Goal: Transaction & Acquisition: Purchase product/service

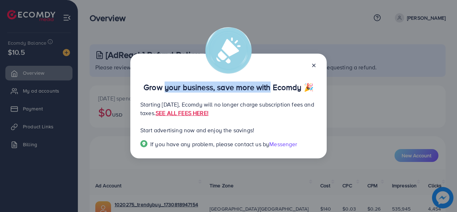
drag, startPoint x: 161, startPoint y: 88, endPoint x: 266, endPoint y: 90, distance: 105.4
click at [266, 90] on p "Grow your business, save more with Ecomdy 🎉" at bounding box center [228, 87] width 177 height 9
click at [245, 83] on p "Grow your business, save more with Ecomdy 🎉" at bounding box center [228, 87] width 177 height 9
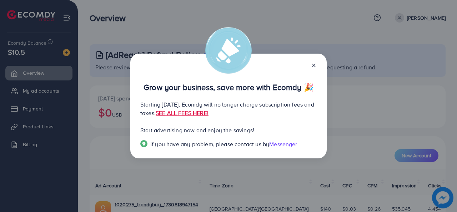
click at [247, 95] on div "Grow your business, save more with Ecomdy 🎉 Starting [DATE], Ecomdy will no lon…" at bounding box center [228, 106] width 197 height 105
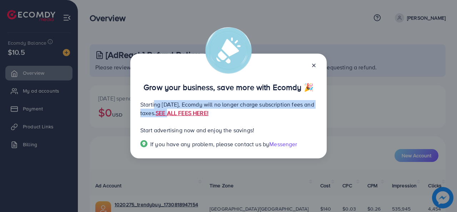
drag, startPoint x: 152, startPoint y: 105, endPoint x: 224, endPoint y: 110, distance: 72.7
click at [224, 110] on p "Starting [DATE], Ecomdy will no longer charge subscription fees and taxes. SEE …" at bounding box center [228, 108] width 177 height 17
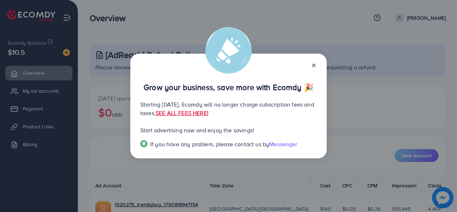
click at [204, 129] on p "Start advertising now and enjoy the savings!" at bounding box center [228, 130] width 177 height 9
click at [209, 114] on link "SEE ALL FEES HERE!" at bounding box center [182, 113] width 53 height 8
drag, startPoint x: 155, startPoint y: 130, endPoint x: 256, endPoint y: 129, distance: 101.1
click at [256, 130] on p "Start advertising now and enjoy the savings!" at bounding box center [228, 130] width 177 height 9
click at [269, 126] on p "Start advertising now and enjoy the savings!" at bounding box center [228, 130] width 177 height 9
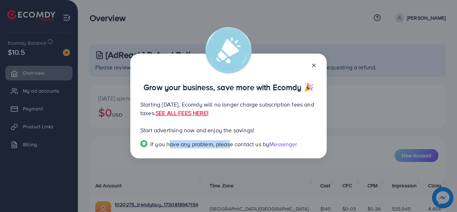
drag, startPoint x: 167, startPoint y: 143, endPoint x: 227, endPoint y: 143, distance: 60.8
click at [227, 143] on span "If you have any problem, please contact us by" at bounding box center [209, 144] width 119 height 8
click at [292, 117] on p "Starting September 29, 2025, Ecomdy will no longer charge subscription fees and…" at bounding box center [228, 108] width 177 height 17
click at [311, 66] on div at bounding box center [311, 65] width 11 height 8
click at [312, 65] on icon at bounding box center [314, 66] width 6 height 6
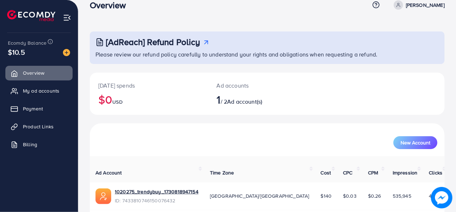
scroll to position [34, 0]
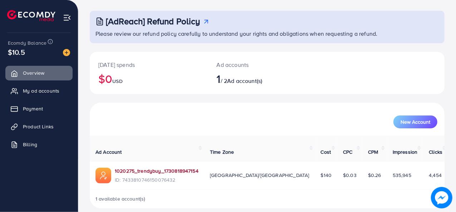
click at [150, 167] on link "1020275_trendybuy_1730818947154" at bounding box center [157, 170] width 84 height 7
click at [148, 167] on link "1020275_trendybuy_1730818947154" at bounding box center [157, 170] width 84 height 7
click at [37, 111] on span "Payment" at bounding box center [35, 108] width 20 height 7
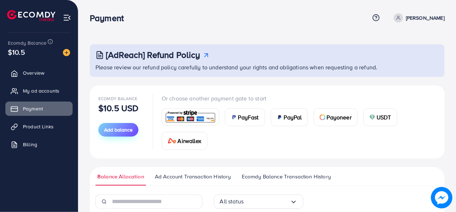
click at [118, 129] on span "Add balance" at bounding box center [118, 129] width 29 height 7
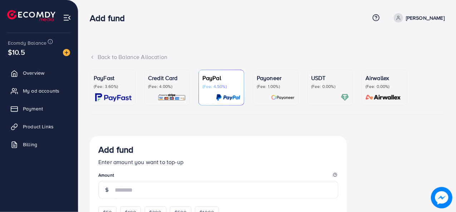
click at [173, 93] on div "Credit Card (Fee: 4.00%)" at bounding box center [167, 88] width 38 height 28
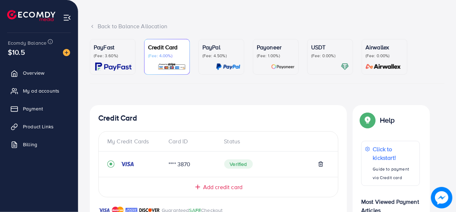
scroll to position [71, 0]
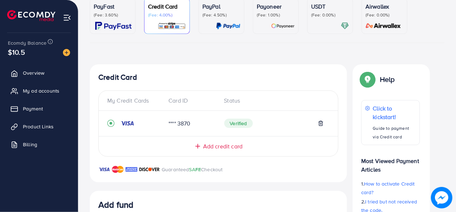
click at [98, 6] on p "PayFast" at bounding box center [113, 6] width 38 height 9
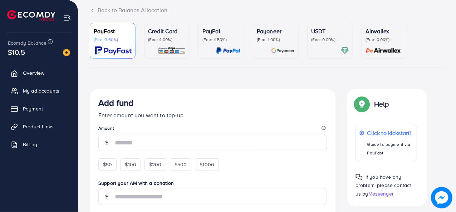
scroll to position [36, 0]
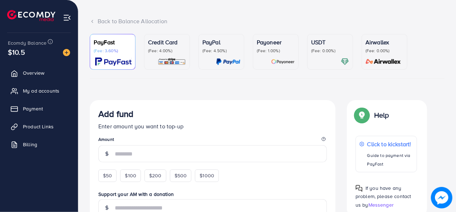
click at [278, 62] on img at bounding box center [283, 62] width 24 height 8
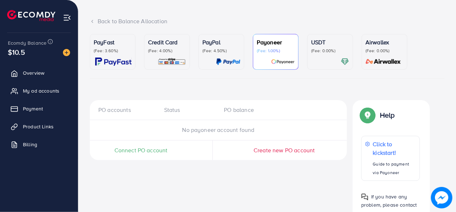
drag, startPoint x: 253, startPoint y: 88, endPoint x: 230, endPoint y: 88, distance: 22.9
click at [230, 88] on div "PayFast (Fee: 3.60%) Credit Card (Fee: 4.00%) PayPal (Fee: 4.50%) Payoneer (Fee…" at bounding box center [267, 130] width 355 height 192
click at [123, 54] on div "PayFast (Fee: 3.60%)" at bounding box center [113, 52] width 38 height 28
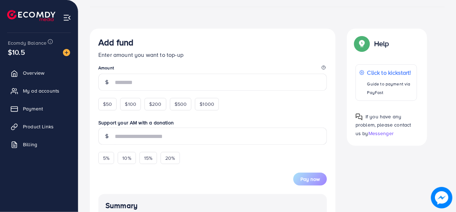
scroll to position [71, 0]
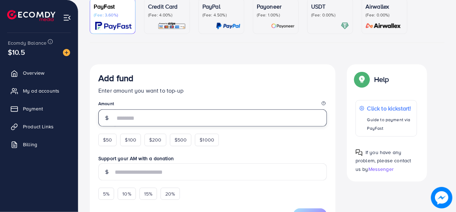
click at [136, 122] on input "number" at bounding box center [221, 117] width 212 height 17
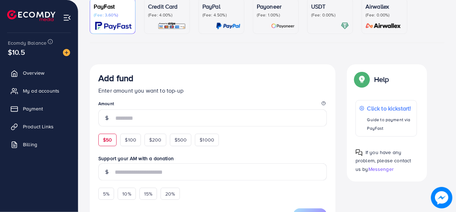
click at [111, 135] on form "Add fund Enter amount you want to top-up Amount $50 $100 $200 $500 $1000 Suppor…" at bounding box center [212, 147] width 228 height 148
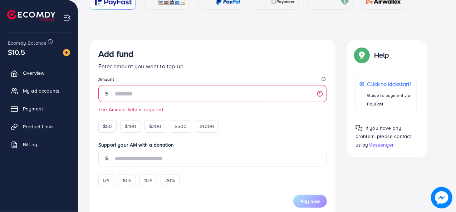
scroll to position [107, 0]
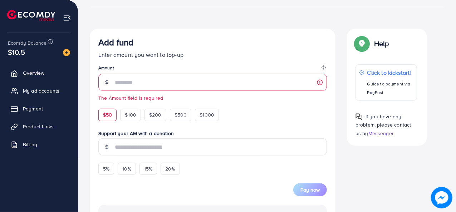
click at [106, 113] on span "$50" at bounding box center [107, 114] width 9 height 7
type input "**"
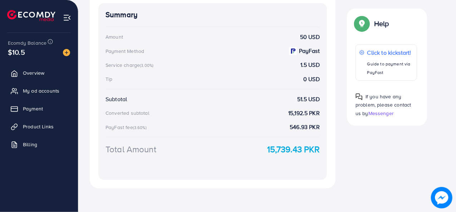
scroll to position [310, 0]
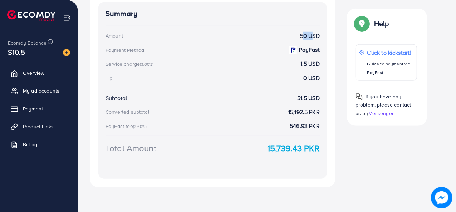
click at [309, 33] on div "Amount 50 USD" at bounding box center [212, 36] width 214 height 8
click at [298, 73] on div "Summary Amount 50 USD Payment Method PayFast Service charge (3.00%) 1.5 USD Tip…" at bounding box center [212, 90] width 228 height 177
click at [289, 77] on div "Tip 0 USD" at bounding box center [212, 78] width 214 height 8
drag, startPoint x: 104, startPoint y: 61, endPoint x: 193, endPoint y: 72, distance: 89.3
click at [149, 64] on div "Summary Amount 50 USD Payment Method PayFast Service charge (3.00%) 1.5 USD Tip…" at bounding box center [212, 90] width 228 height 177
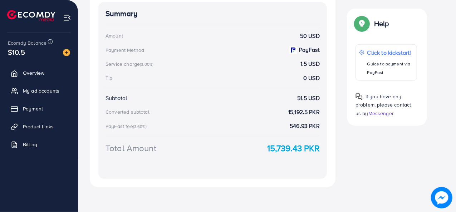
click at [199, 72] on div "Summary Amount 50 USD Payment Method PayFast Service charge (3.00%) 1.5 USD Tip…" at bounding box center [212, 90] width 228 height 177
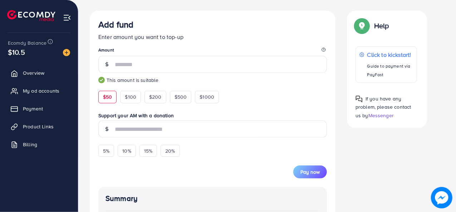
scroll to position [24, 0]
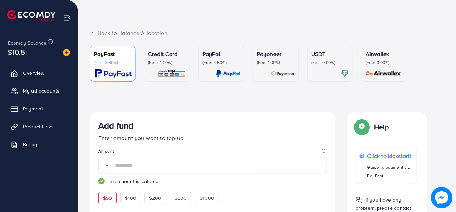
click at [167, 76] on img at bounding box center [172, 73] width 28 height 8
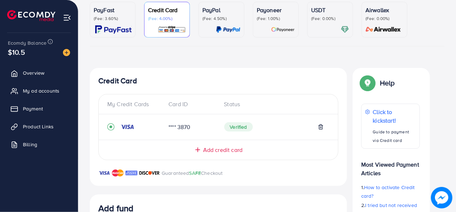
scroll to position [214, 0]
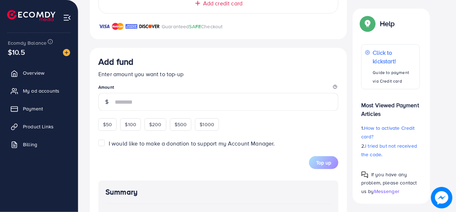
click at [109, 121] on span "$50" at bounding box center [107, 124] width 9 height 7
type input "**"
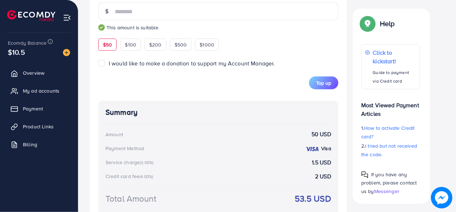
scroll to position [322, 0]
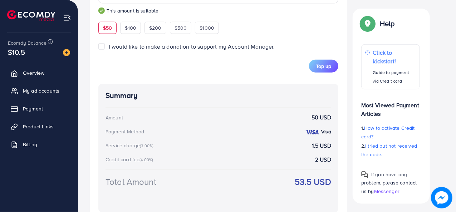
drag, startPoint x: 132, startPoint y: 160, endPoint x: 167, endPoint y: 160, distance: 35.0
click at [167, 160] on div "Credit card fee (4.00%) 2 USD" at bounding box center [217, 159] width 225 height 8
click at [177, 160] on div "Credit card fee (4.00%) 2 USD" at bounding box center [217, 159] width 225 height 8
drag, startPoint x: 127, startPoint y: 144, endPoint x: 149, endPoint y: 144, distance: 22.2
click at [149, 144] on div "Service charge (3.00%)" at bounding box center [130, 145] width 50 height 7
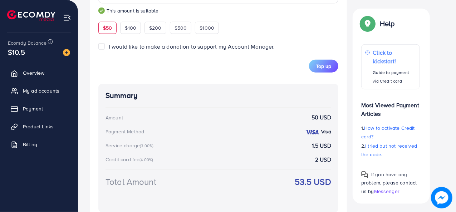
click at [234, 172] on div "Summary Amount 50 USD Payment Method Visa Service charge (3.00%) 1.5 USD Credit…" at bounding box center [218, 148] width 240 height 128
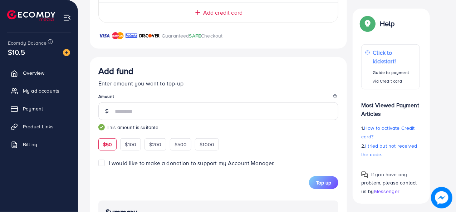
scroll to position [198, 0]
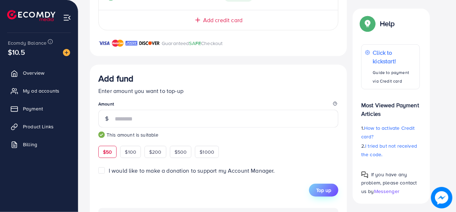
click at [318, 188] on span "Top up" at bounding box center [323, 190] width 15 height 7
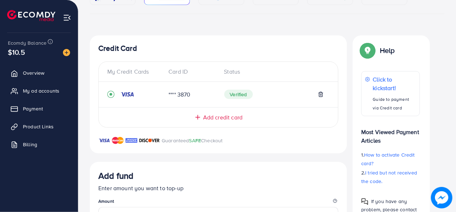
scroll to position [0, 0]
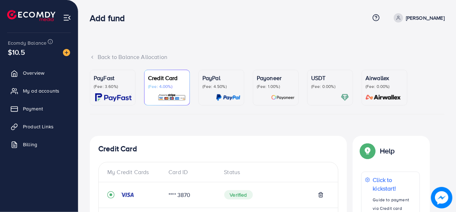
click at [99, 87] on p "(Fee: 3.60%)" at bounding box center [113, 87] width 38 height 6
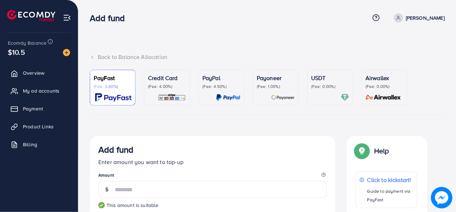
click at [228, 97] on img at bounding box center [228, 97] width 24 height 8
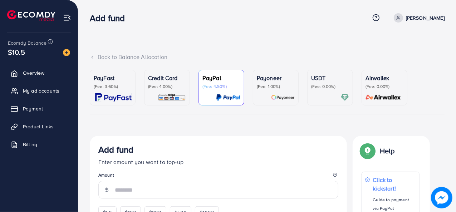
click at [269, 94] on div at bounding box center [276, 97] width 38 height 8
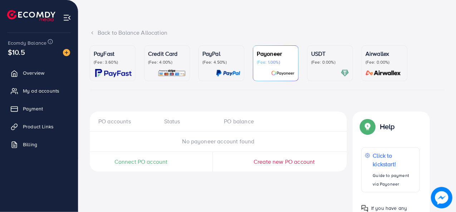
scroll to position [36, 0]
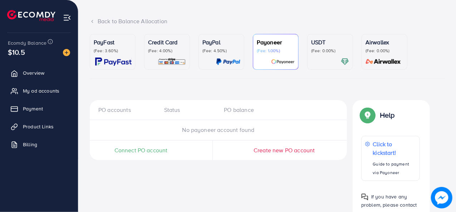
click at [140, 110] on div "PO accounts" at bounding box center [128, 110] width 60 height 8
click at [208, 126] on span "No payoneer account found" at bounding box center [218, 130] width 72 height 8
click at [318, 59] on div at bounding box center [330, 62] width 38 height 8
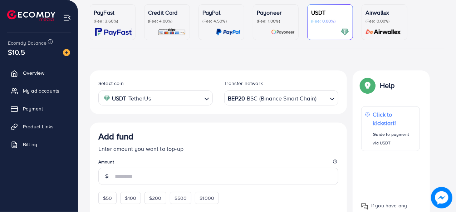
scroll to position [107, 0]
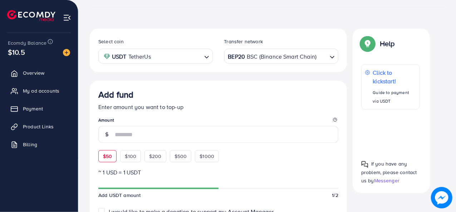
click at [106, 155] on span "$50" at bounding box center [107, 156] width 9 height 7
type input "**"
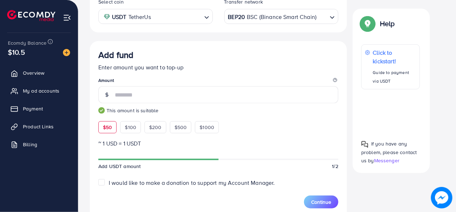
scroll to position [143, 0]
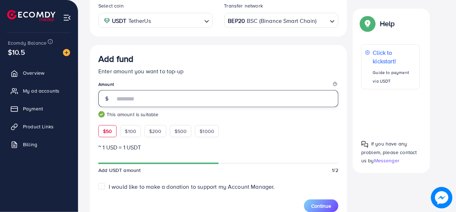
click at [138, 101] on input "**" at bounding box center [226, 98] width 223 height 17
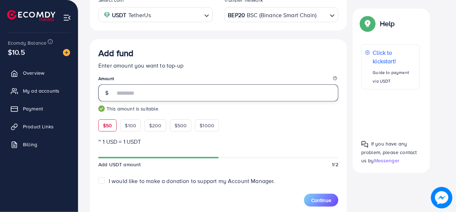
scroll to position [184, 0]
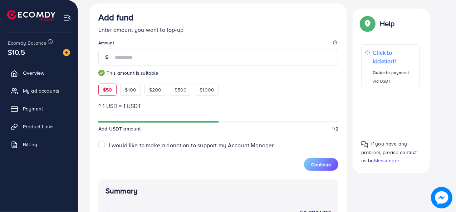
drag, startPoint x: 227, startPoint y: 122, endPoint x: 161, endPoint y: 122, distance: 66.1
click at [161, 122] on div at bounding box center [218, 122] width 240 height 6
click at [109, 143] on label "I would like to make a donation to support my Account Manager." at bounding box center [192, 145] width 166 height 8
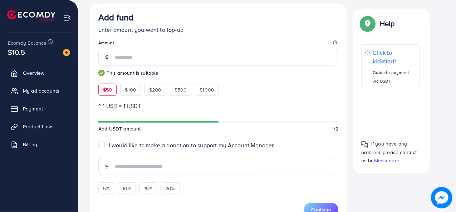
click at [109, 143] on label "I would like to make a donation to support my Account Manager." at bounding box center [192, 145] width 166 height 8
type input "*"
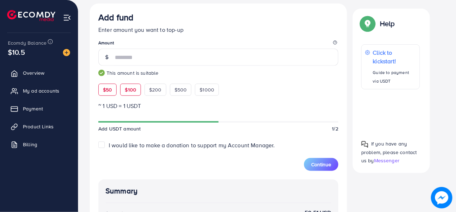
click at [134, 89] on span "$100" at bounding box center [130, 89] width 11 height 7
click at [115, 90] on div "$50" at bounding box center [107, 90] width 18 height 12
type input "**"
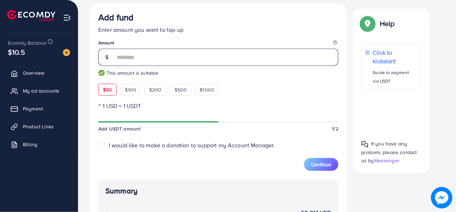
click at [136, 58] on input "**" at bounding box center [226, 57] width 223 height 17
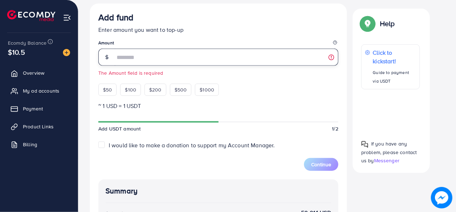
type input "*"
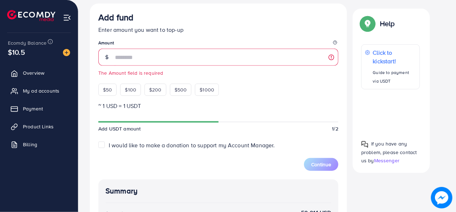
click at [173, 74] on small "The Amount field is required" at bounding box center [218, 72] width 240 height 7
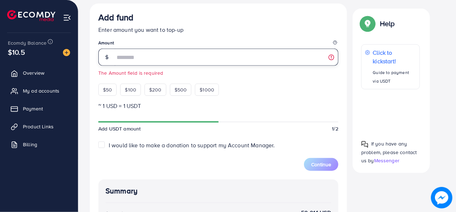
click at [166, 58] on input "number" at bounding box center [226, 57] width 223 height 17
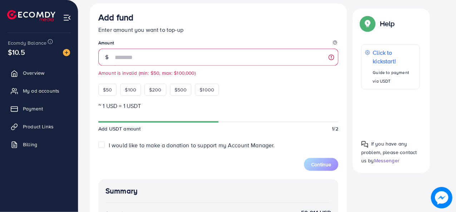
click at [198, 40] on legend "Amount" at bounding box center [218, 44] width 240 height 9
click at [106, 90] on span "$50" at bounding box center [107, 89] width 9 height 7
type input "**"
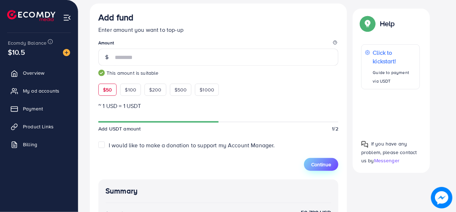
click at [325, 166] on span "Continue" at bounding box center [321, 164] width 20 height 7
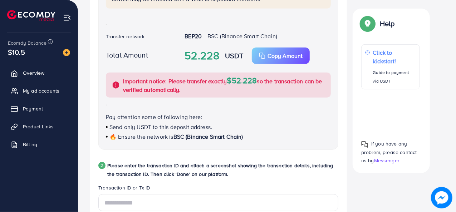
scroll to position [220, 0]
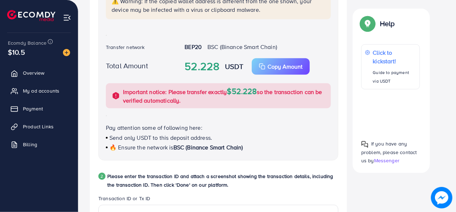
drag, startPoint x: 138, startPoint y: 88, endPoint x: 163, endPoint y: 90, distance: 25.1
click at [138, 88] on p "Important notice: Please transfer exactly $52.228 so the transaction can be ver…" at bounding box center [224, 96] width 203 height 18
drag, startPoint x: 169, startPoint y: 90, endPoint x: 182, endPoint y: 101, distance: 17.0
click at [182, 101] on p "Important notice: Please transfer exactly $52.228 so the transaction can be ver…" at bounding box center [224, 96] width 203 height 18
click at [182, 108] on div "USDT Wallet address 0x149119caca3a1300d03ea0fc0c90c71b43082fa7 ⚠️ Warning: If t…" at bounding box center [218, 60] width 240 height 202
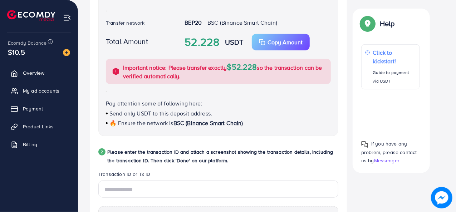
scroll to position [256, 0]
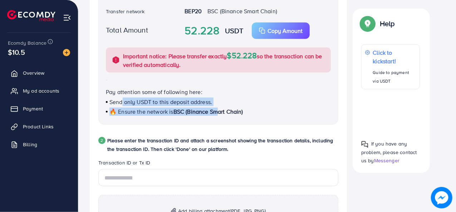
drag, startPoint x: 120, startPoint y: 103, endPoint x: 215, endPoint y: 115, distance: 95.8
click at [215, 114] on div "Pay attention some of following here: Send only USDT to this deposit address. 🔥…" at bounding box center [218, 102] width 225 height 28
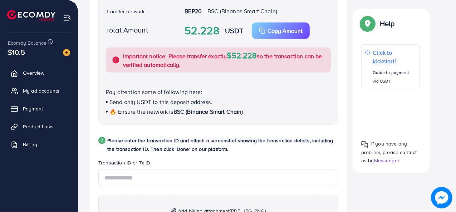
click at [205, 141] on p "Please enter the transaction ID and attach a screenshot showing the transaction…" at bounding box center [222, 144] width 231 height 17
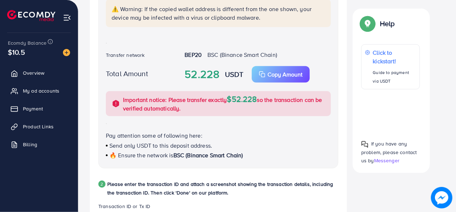
scroll to position [0, 0]
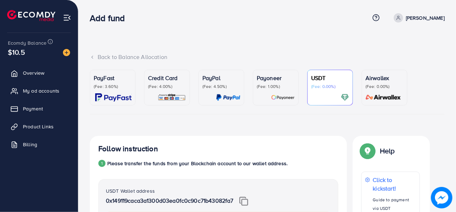
click at [90, 55] on icon at bounding box center [92, 57] width 5 height 5
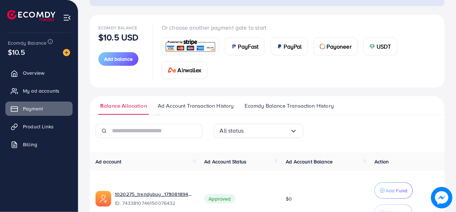
scroll to position [71, 0]
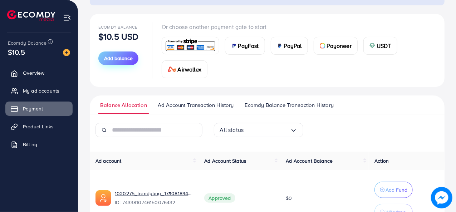
click at [123, 56] on span "Add balance" at bounding box center [118, 58] width 29 height 7
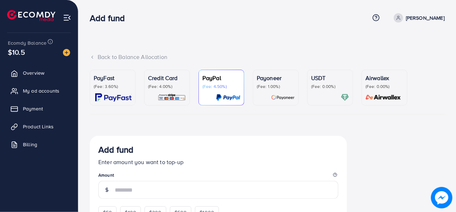
click at [271, 90] on div "Payoneer (Fee: 1.00%)" at bounding box center [276, 88] width 38 height 28
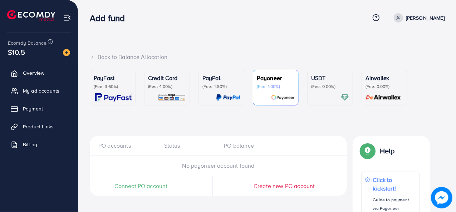
click at [326, 95] on div at bounding box center [330, 97] width 38 height 8
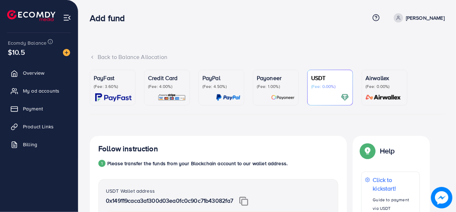
click at [281, 86] on p "(Fee: 1.00%)" at bounding box center [276, 87] width 38 height 6
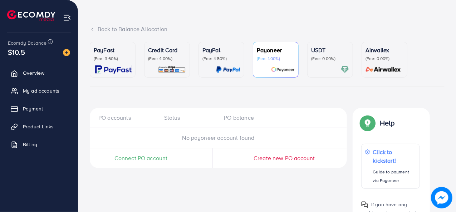
scroll to position [61, 0]
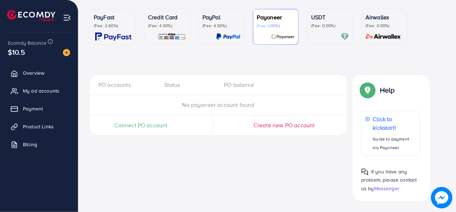
click at [129, 128] on span "Connect PO account" at bounding box center [140, 125] width 53 height 8
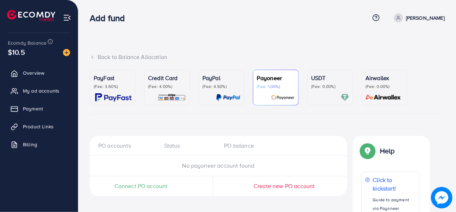
click at [274, 184] on span "Create new PO account" at bounding box center [283, 186] width 61 height 8
click at [208, 92] on div "PayPal (Fee: 4.50%)" at bounding box center [221, 88] width 38 height 28
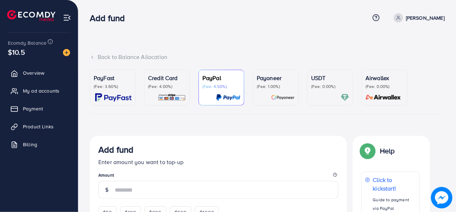
click at [169, 88] on p "(Fee: 4.00%)" at bounding box center [167, 87] width 38 height 6
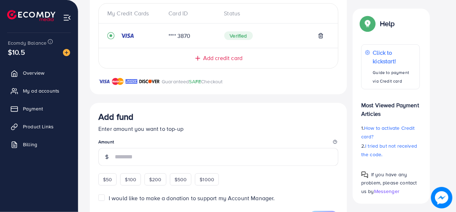
scroll to position [214, 0]
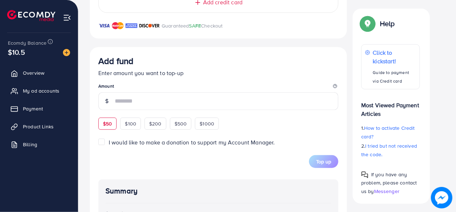
click at [102, 122] on div "$50" at bounding box center [107, 124] width 18 height 12
type input "**"
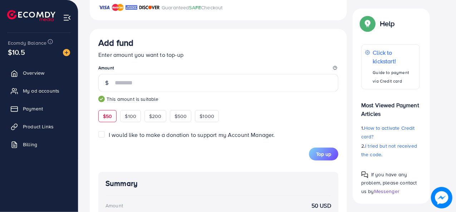
scroll to position [340, 0]
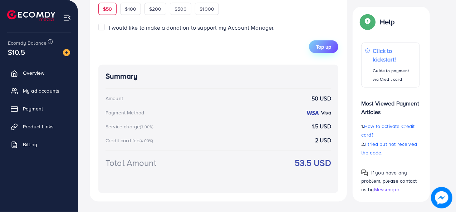
click at [324, 49] on span "Top up" at bounding box center [323, 46] width 15 height 7
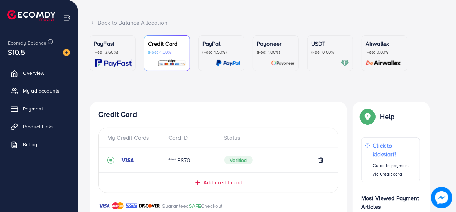
scroll to position [28, 0]
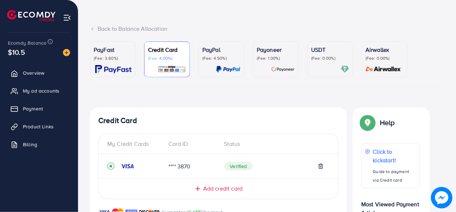
click at [111, 66] on img at bounding box center [113, 69] width 36 height 8
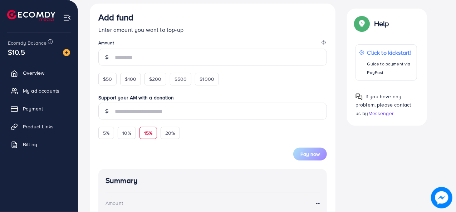
scroll to position [135, 0]
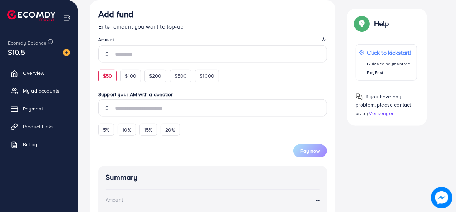
click at [108, 76] on span "$50" at bounding box center [107, 75] width 9 height 7
type input "**"
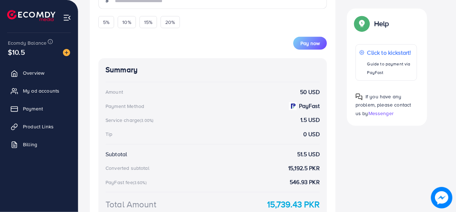
scroll to position [278, 0]
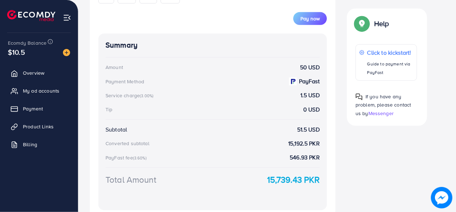
drag, startPoint x: 258, startPoint y: 91, endPoint x: 244, endPoint y: 91, distance: 13.9
click at [244, 91] on div "Service charge (3.00%) 1.5 USD" at bounding box center [212, 95] width 214 height 8
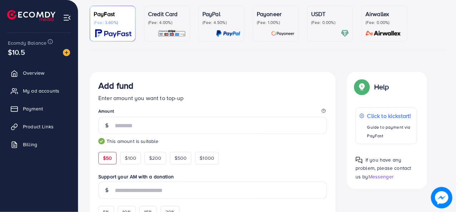
scroll to position [28, 0]
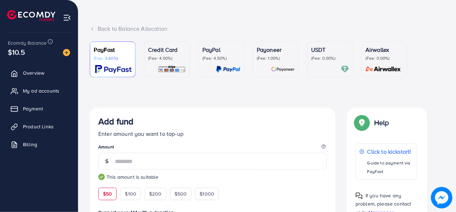
click at [277, 64] on div "Payoneer (Fee: 1.00%)" at bounding box center [276, 59] width 38 height 28
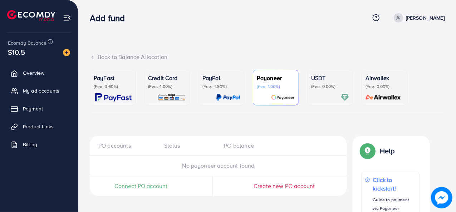
click at [110, 85] on p "(Fee: 3.60%)" at bounding box center [113, 87] width 38 height 6
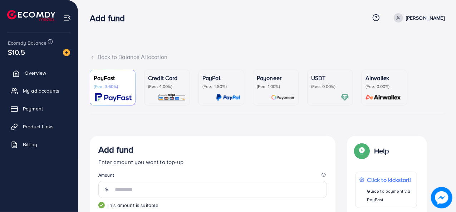
click at [58, 71] on link "Overview" at bounding box center [38, 73] width 67 height 14
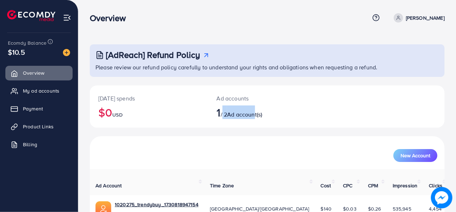
drag, startPoint x: 227, startPoint y: 111, endPoint x: 260, endPoint y: 110, distance: 33.6
click at [260, 110] on h2 "1 / 2 Ad account(s)" at bounding box center [252, 112] width 71 height 14
click at [255, 131] on div "[DATE] spends $0 USD Ad accounts 1 / 2 Ad account(s)" at bounding box center [267, 110] width 355 height 51
click at [226, 101] on p "Ad accounts" at bounding box center [252, 98] width 71 height 9
drag, startPoint x: 234, startPoint y: 118, endPoint x: 265, endPoint y: 118, distance: 30.4
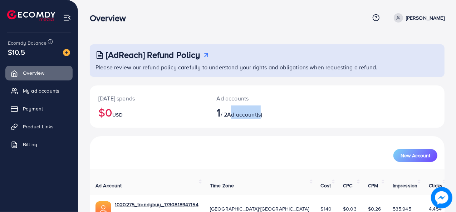
click at [262, 118] on span "Ad account(s)" at bounding box center [244, 114] width 35 height 8
click at [271, 145] on div "New Account" at bounding box center [267, 152] width 352 height 19
click at [427, 19] on p "[PERSON_NAME]" at bounding box center [425, 18] width 39 height 9
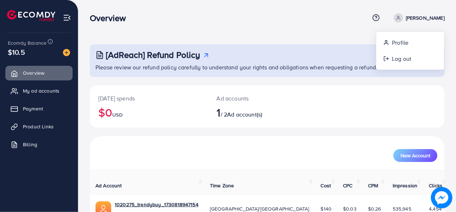
click at [356, 30] on div "[AdReach] Refund Policy Please review our refund policy carefully to understand…" at bounding box center [266, 126] width 377 height 253
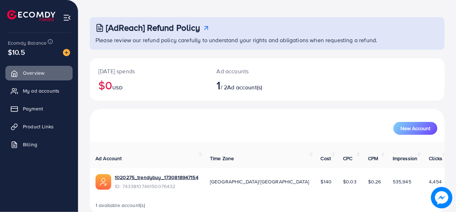
scroll to position [34, 0]
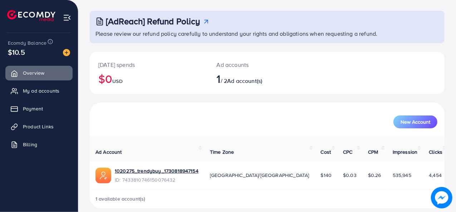
drag, startPoint x: 272, startPoint y: 167, endPoint x: 278, endPoint y: 167, distance: 6.1
click at [321, 172] on span "$140" at bounding box center [326, 175] width 11 height 7
click at [337, 178] on td "$0.03" at bounding box center [349, 176] width 25 height 28
click at [362, 180] on td "$0.26" at bounding box center [374, 176] width 25 height 28
click at [340, 189] on div "1 available account(s)" at bounding box center [267, 198] width 355 height 19
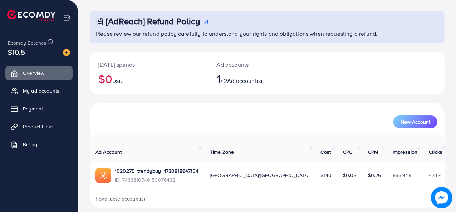
click at [340, 189] on div "1 available account(s)" at bounding box center [267, 198] width 355 height 19
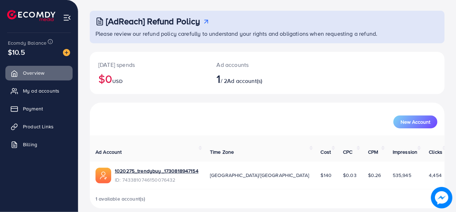
click at [340, 189] on div "1 available account(s)" at bounding box center [267, 198] width 355 height 19
drag, startPoint x: 340, startPoint y: 183, endPoint x: 294, endPoint y: 189, distance: 46.2
click at [299, 189] on div "1 available account(s)" at bounding box center [267, 198] width 355 height 19
drag, startPoint x: 105, startPoint y: 190, endPoint x: 148, endPoint y: 192, distance: 42.9
click at [148, 192] on div "1 available account(s)" at bounding box center [267, 198] width 355 height 19
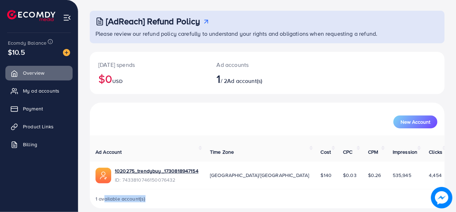
click at [186, 192] on div "1 available account(s)" at bounding box center [267, 198] width 355 height 19
